Goal: Task Accomplishment & Management: Manage account settings

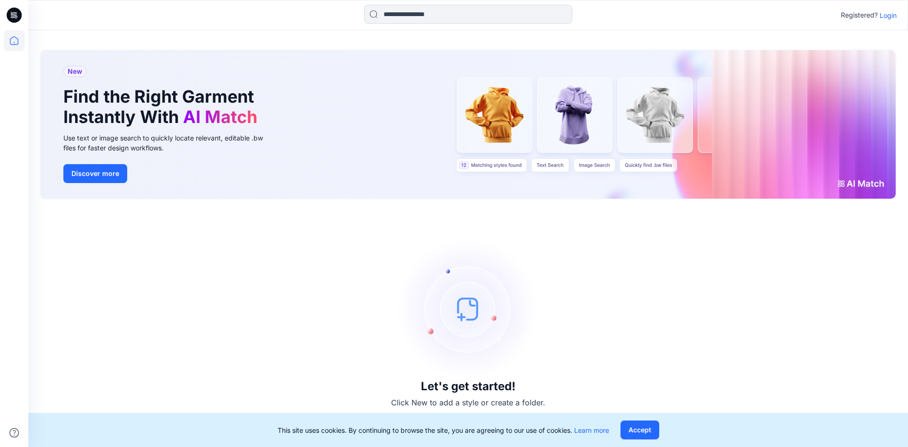
click at [887, 18] on p "Login" at bounding box center [888, 15] width 17 height 10
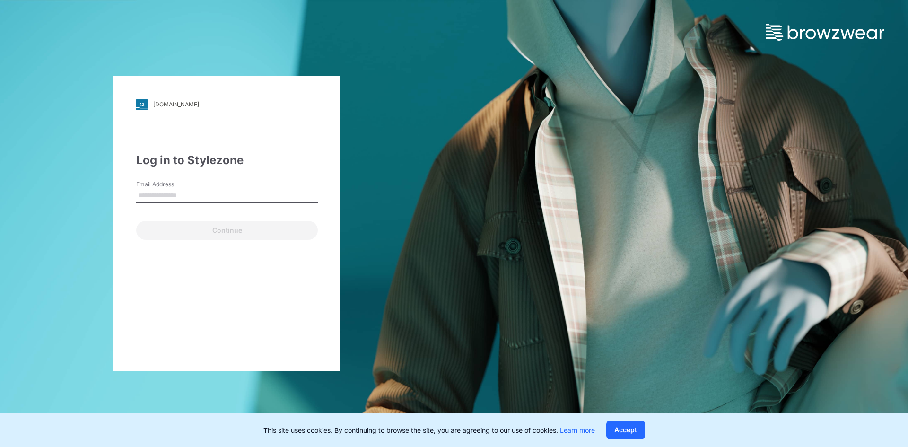
type input "**********"
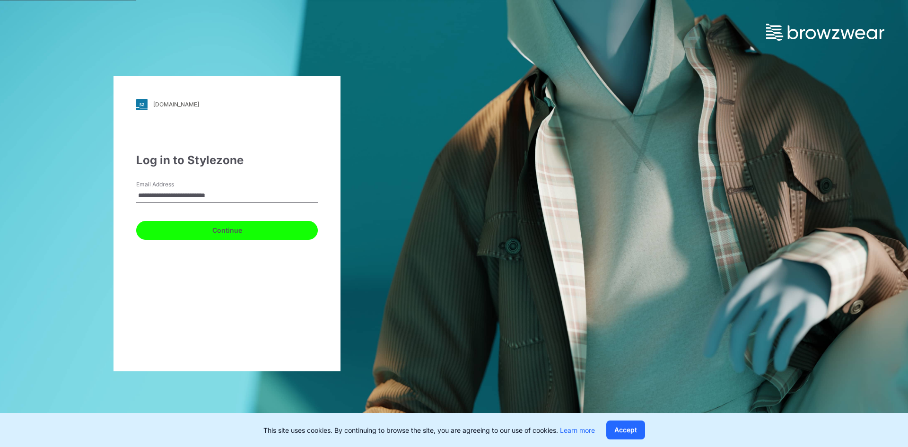
click at [234, 230] on button "Continue" at bounding box center [227, 230] width 182 height 19
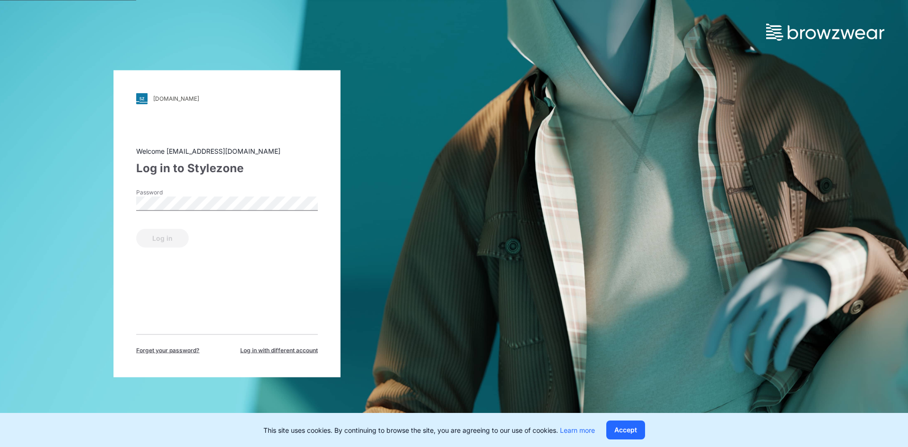
click at [231, 195] on div "Password" at bounding box center [227, 202] width 182 height 28
click at [156, 244] on button "Log in" at bounding box center [162, 237] width 53 height 19
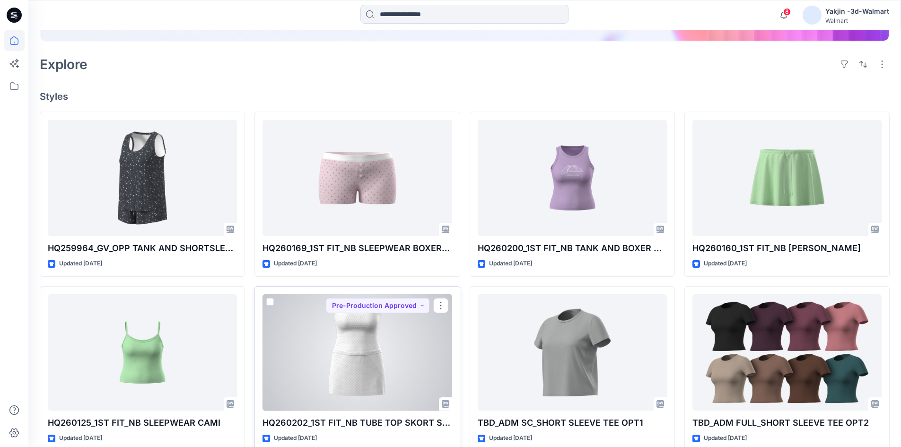
scroll to position [142, 0]
